Goal: Information Seeking & Learning: Learn about a topic

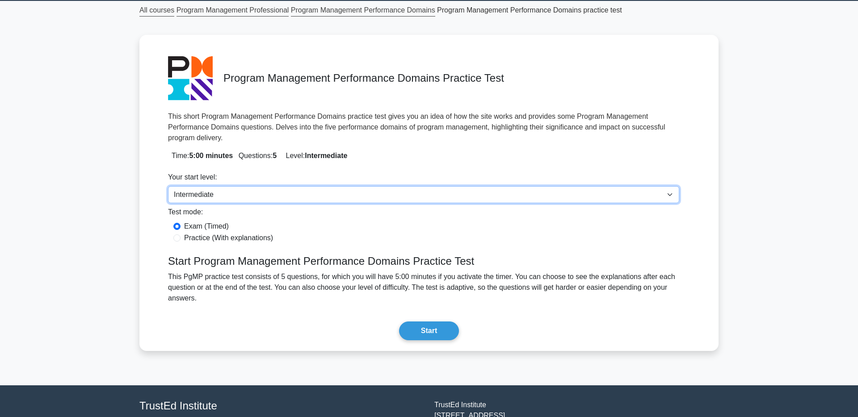
click at [281, 186] on select "Beginner Intermediate Expert" at bounding box center [423, 194] width 511 height 17
click at [168, 186] on select "Beginner Intermediate Expert" at bounding box center [423, 194] width 511 height 17
click at [277, 186] on select "Beginner Intermediate Expert" at bounding box center [423, 194] width 511 height 17
click at [168, 186] on select "Beginner Intermediate Expert" at bounding box center [423, 194] width 511 height 17
click at [269, 186] on select "Beginner Intermediate Expert" at bounding box center [423, 194] width 511 height 17
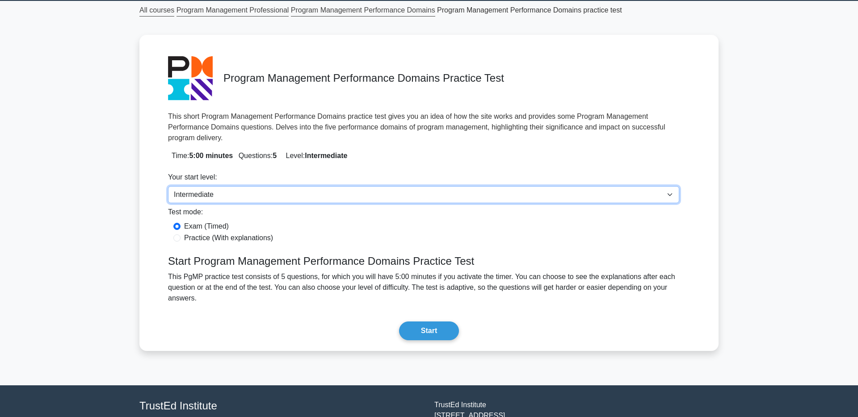
click at [168, 186] on select "Beginner Intermediate Expert" at bounding box center [423, 194] width 511 height 17
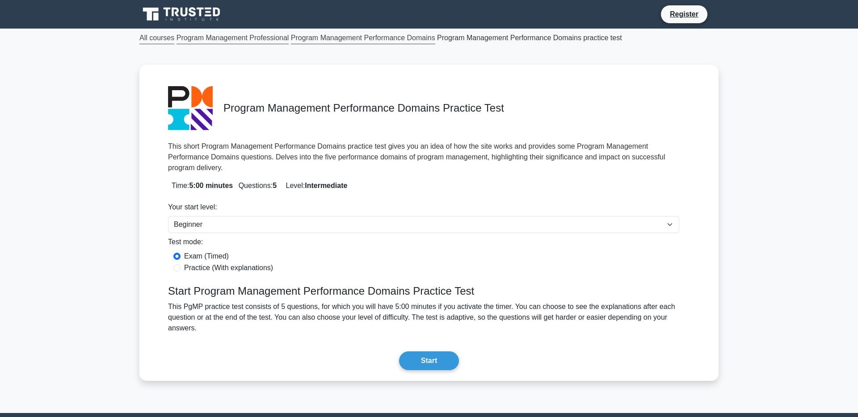
click at [260, 41] on link "Program Management Professional" at bounding box center [232, 38] width 113 height 12
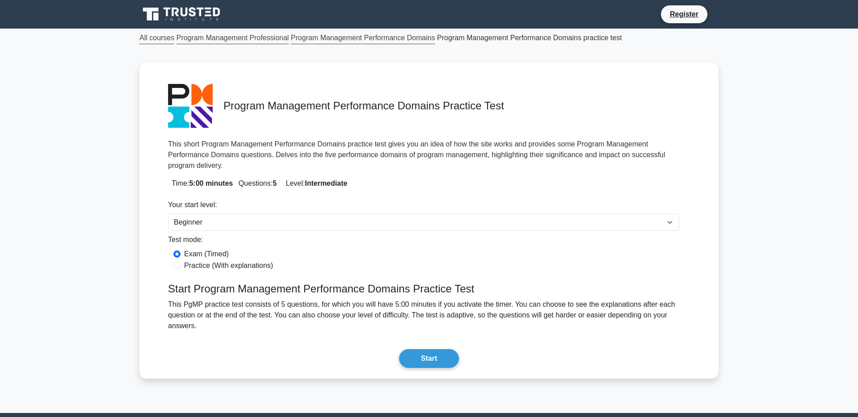
click at [391, 336] on div "Program Management Performance Domains Practice Test This short Program Managem…" at bounding box center [429, 220] width 536 height 309
click at [406, 349] on button "Start" at bounding box center [429, 358] width 60 height 19
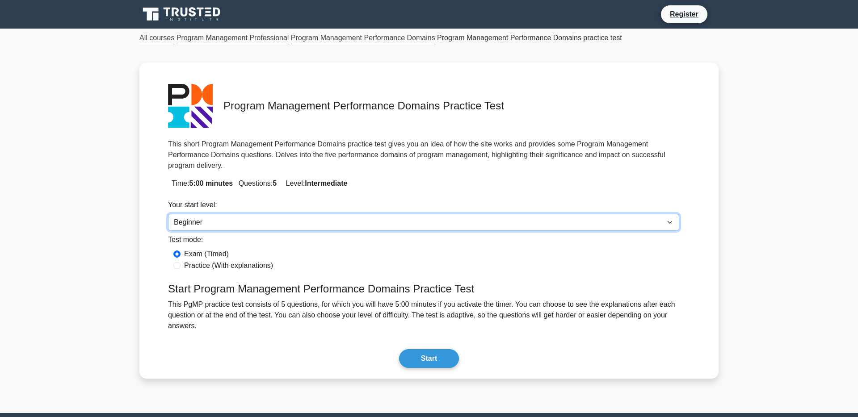
click at [230, 214] on select "Beginner Intermediate Expert" at bounding box center [423, 222] width 511 height 17
select select "expert"
click at [168, 214] on select "Beginner Intermediate Expert" at bounding box center [423, 222] width 511 height 17
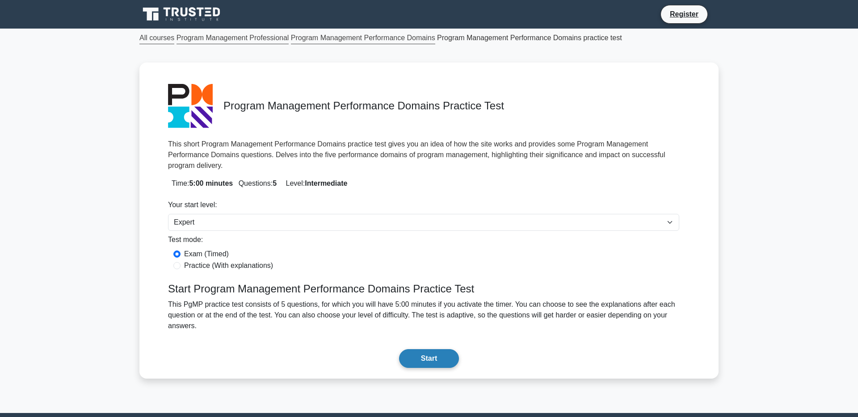
click at [428, 349] on button "Start" at bounding box center [429, 358] width 60 height 19
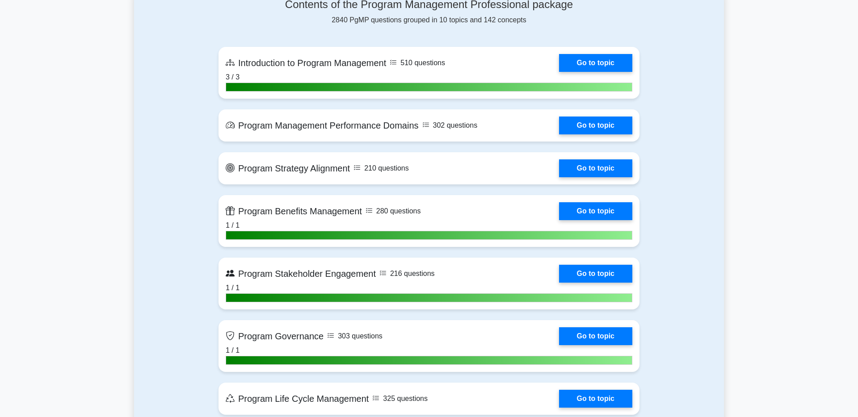
scroll to position [621, 0]
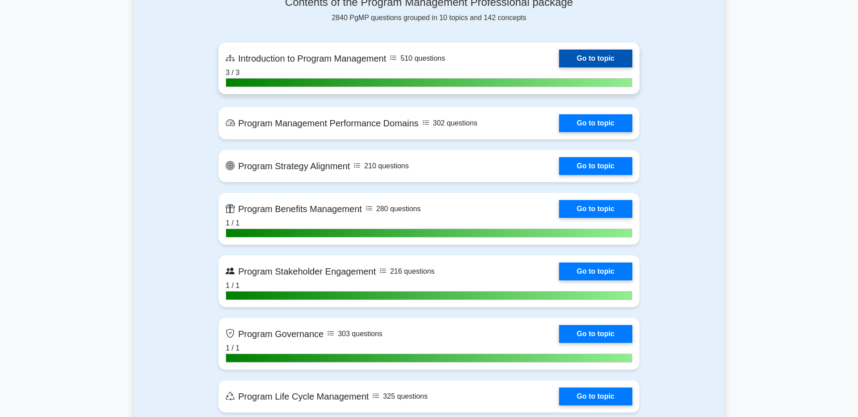
click at [559, 64] on link "Go to topic" at bounding box center [595, 59] width 73 height 18
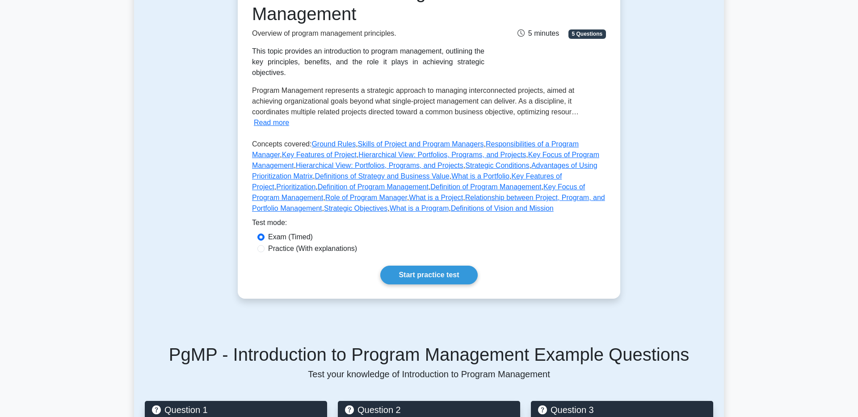
scroll to position [146, 0]
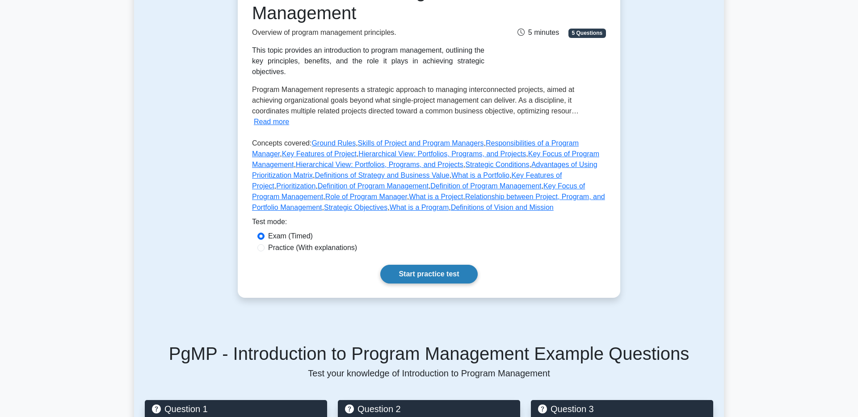
click at [417, 265] on link "Start practice test" at bounding box center [428, 274] width 97 height 19
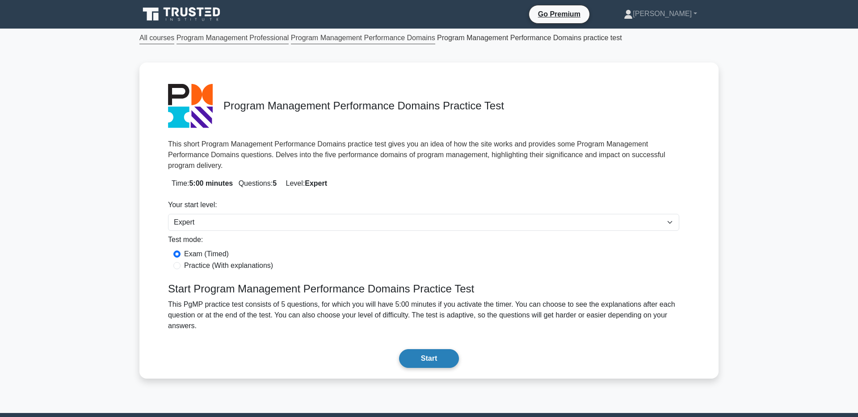
click at [457, 349] on button "Start" at bounding box center [429, 358] width 60 height 19
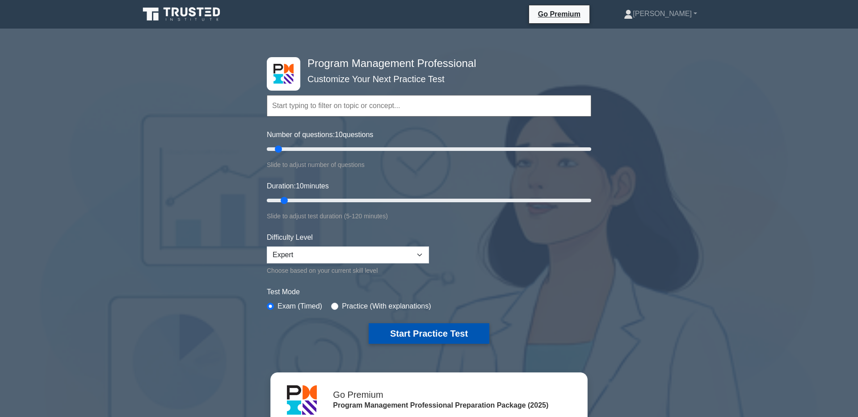
click at [416, 335] on button "Start Practice Test" at bounding box center [429, 333] width 121 height 21
